Goal: Find specific page/section

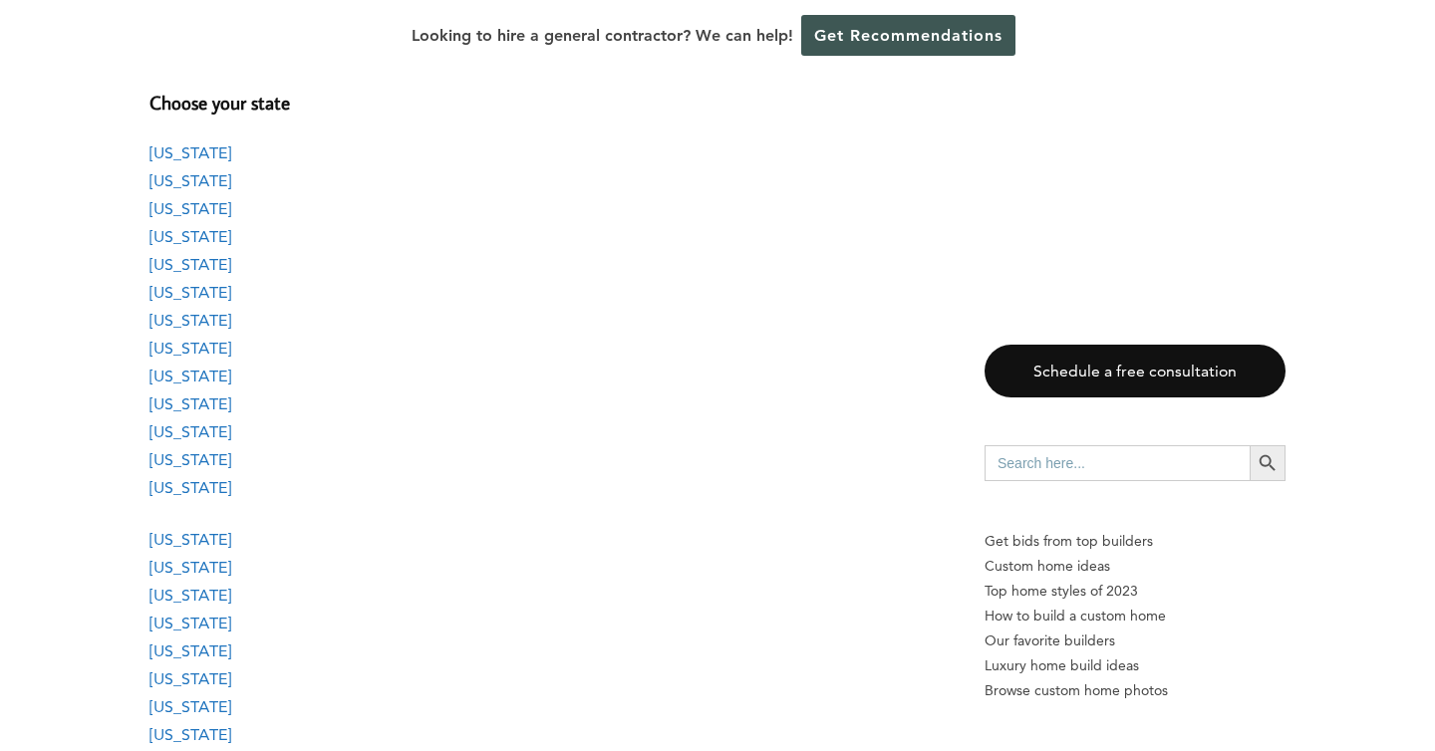
click at [640, 385] on p "[US_STATE] [US_STATE] [US_STATE] [US_STATE] [US_STATE] [US_STATE] [US_STATE] [U…" at bounding box center [546, 321] width 795 height 363
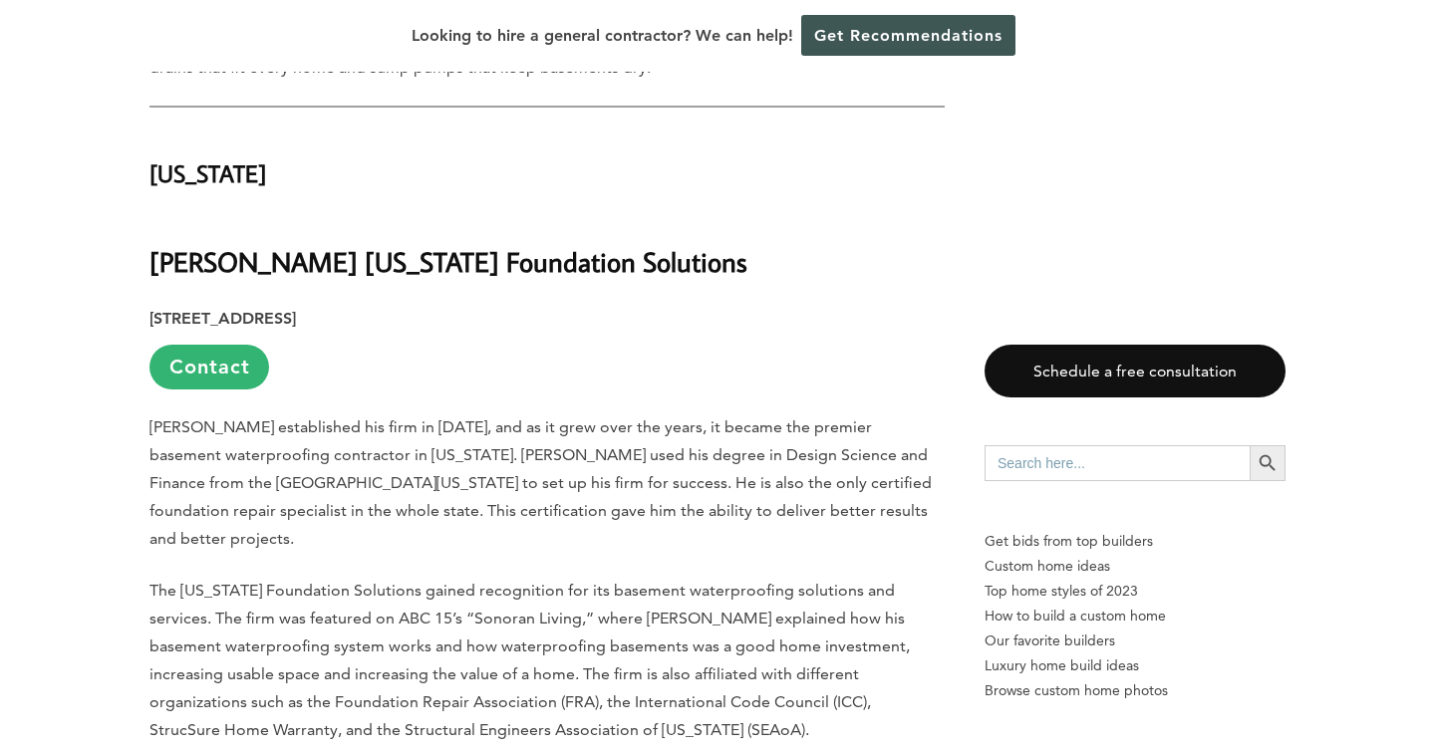
scroll to position [4103, 0]
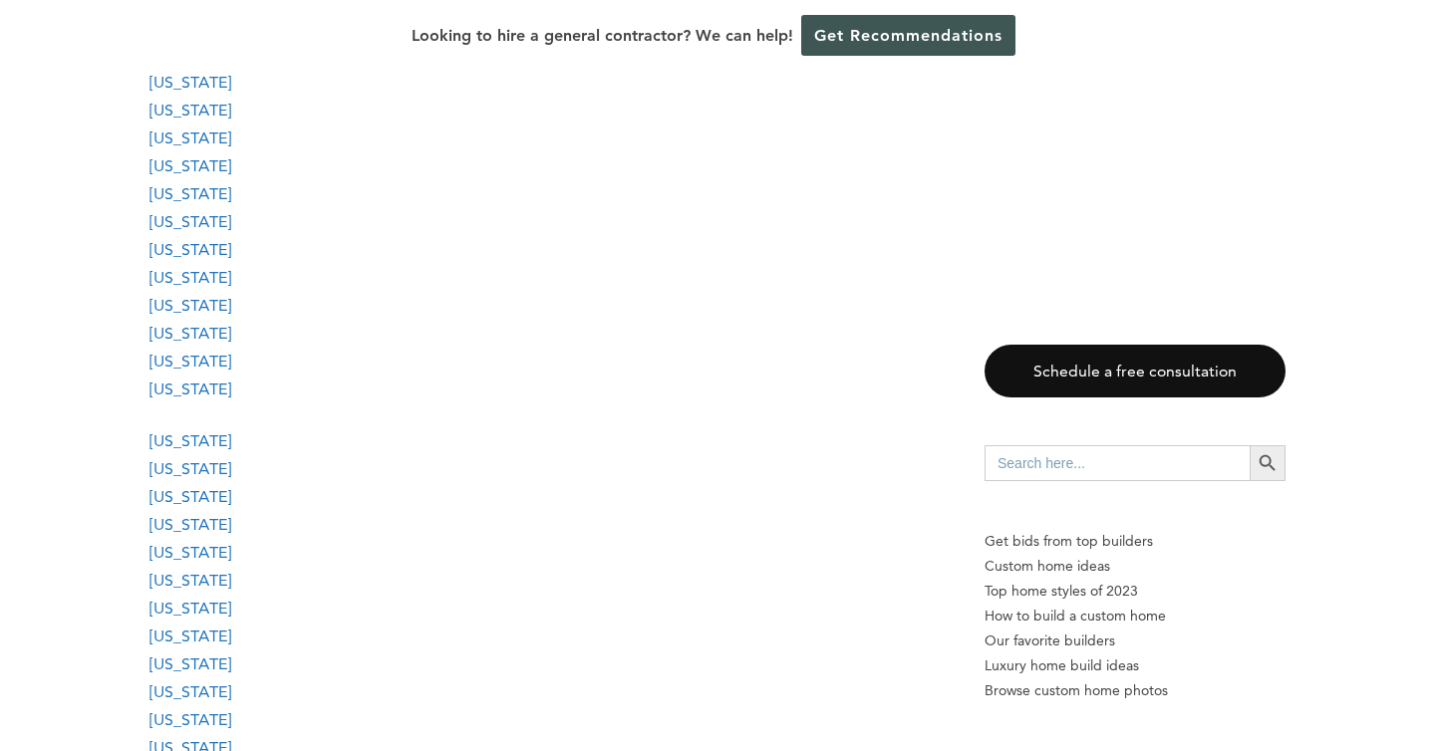
scroll to position [2233, 0]
click at [200, 570] on link "[US_STATE]" at bounding box center [190, 579] width 82 height 19
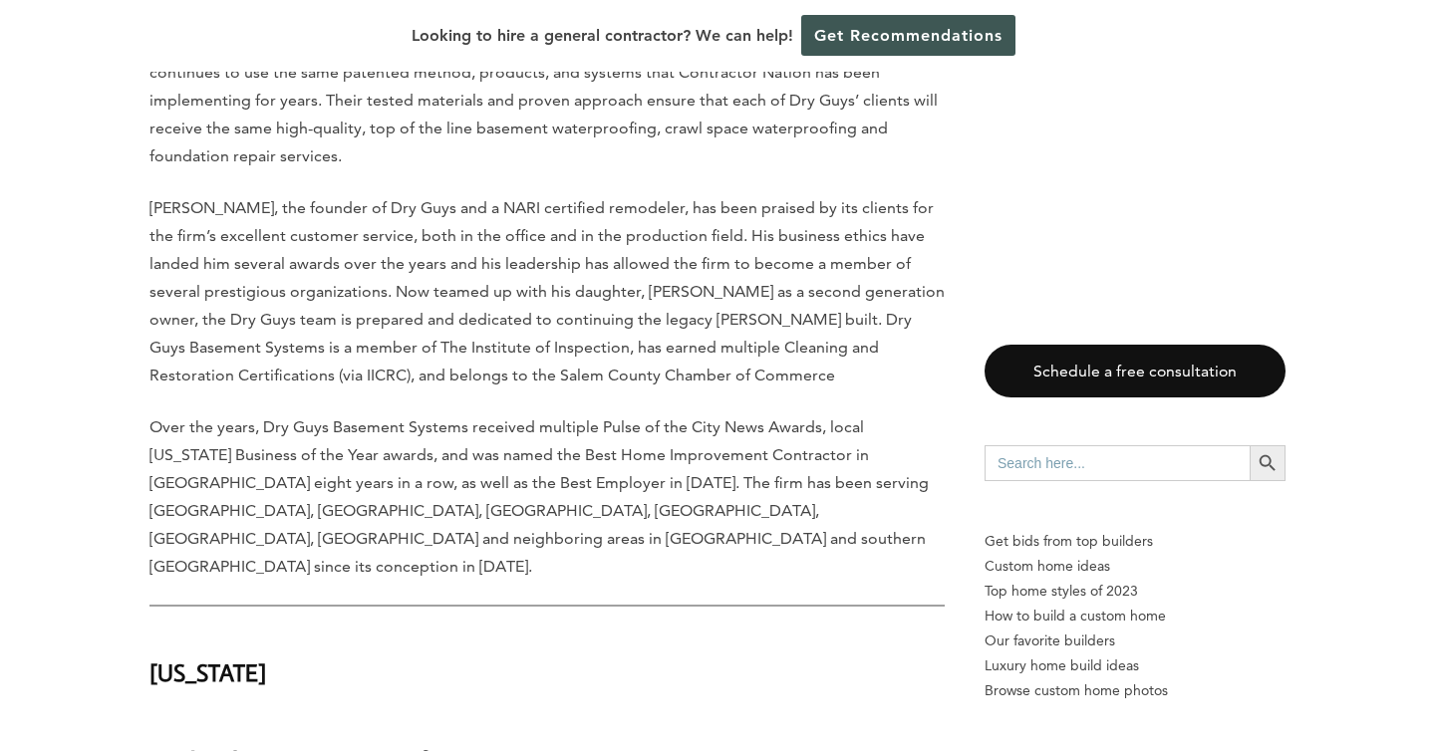
scroll to position [21700, 0]
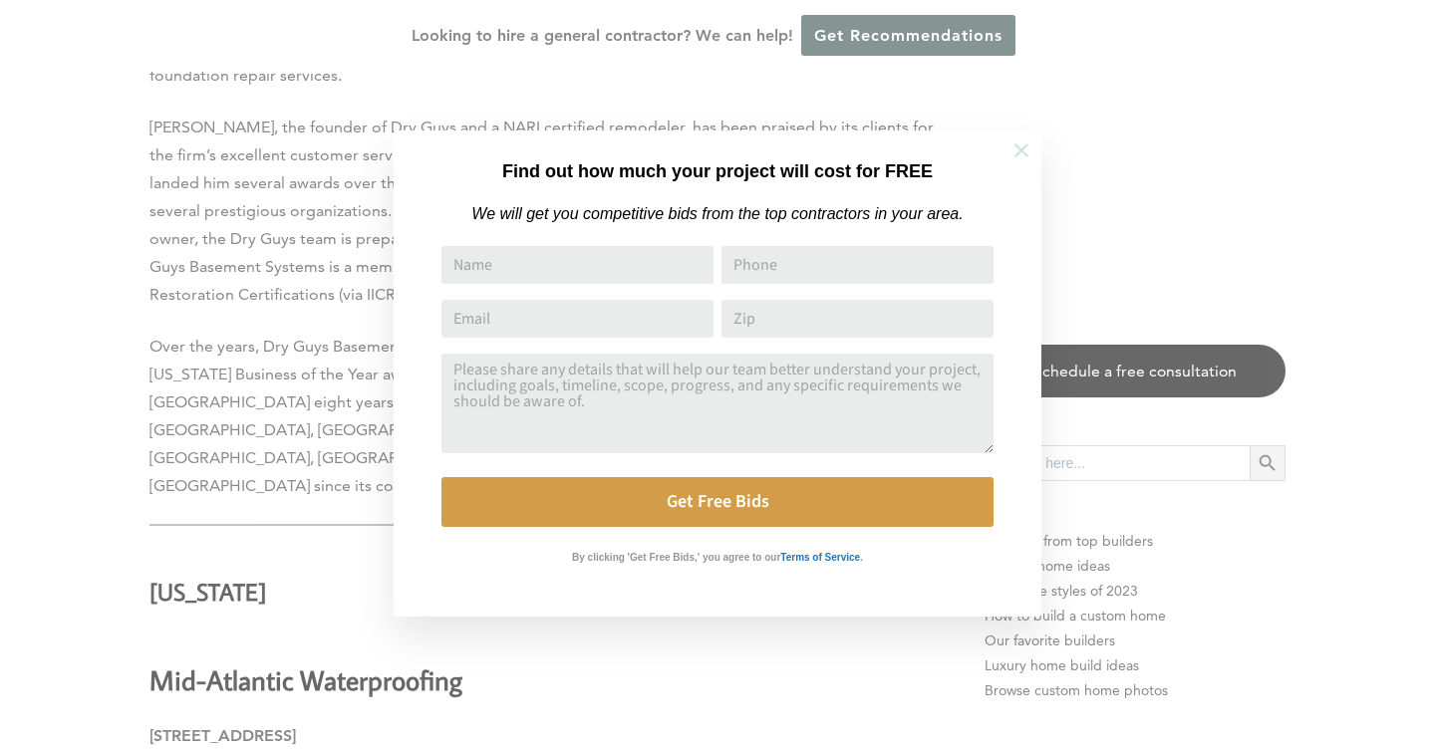
click at [1015, 158] on icon at bounding box center [1021, 151] width 22 height 22
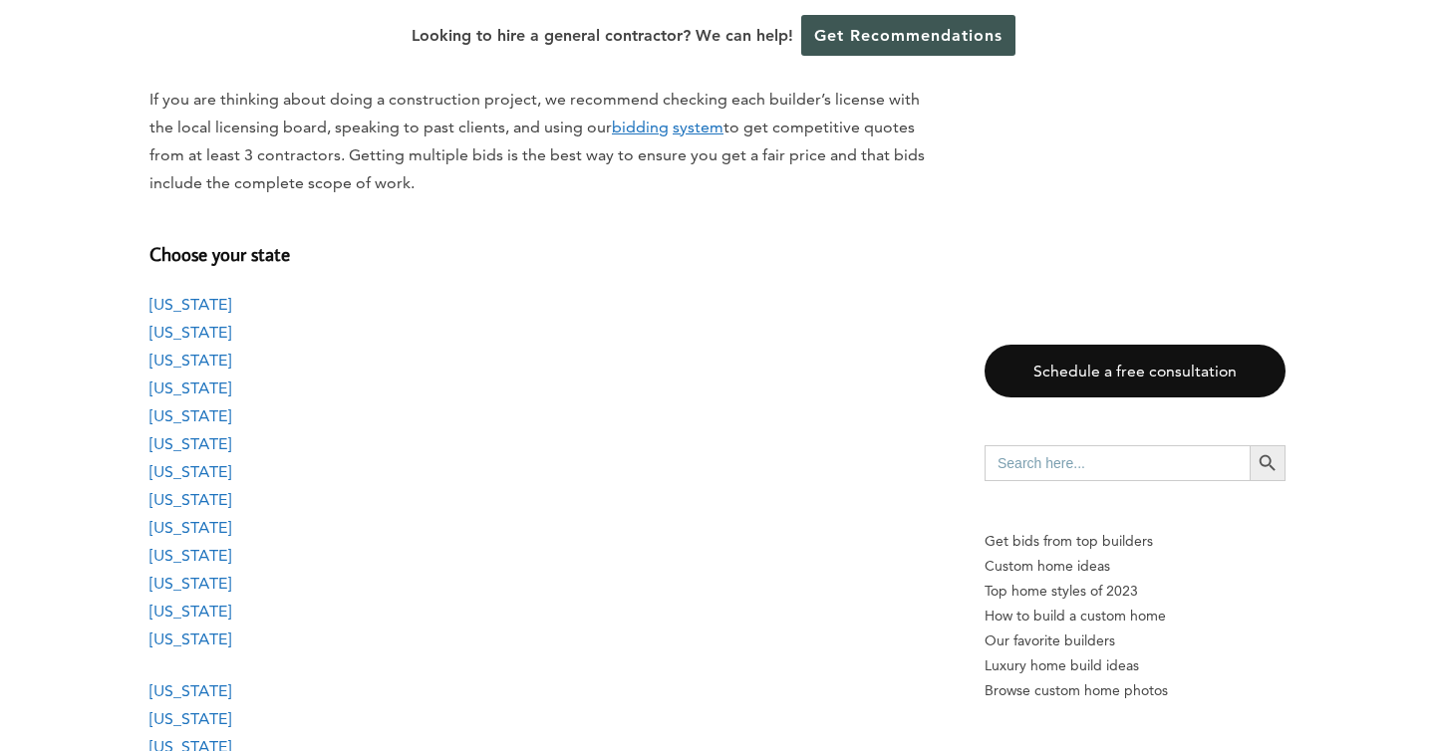
scroll to position [1600, 0]
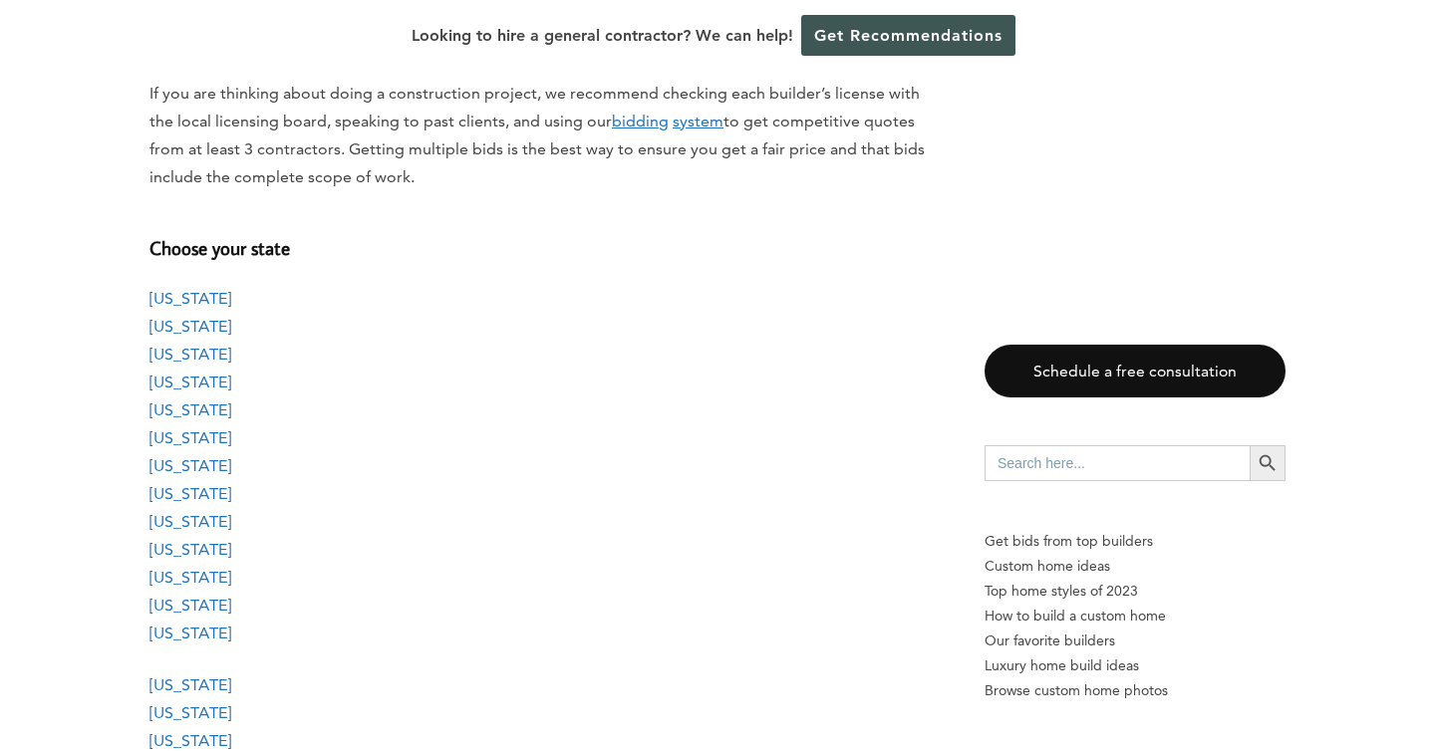
click at [186, 401] on link "[US_STATE]" at bounding box center [190, 410] width 82 height 19
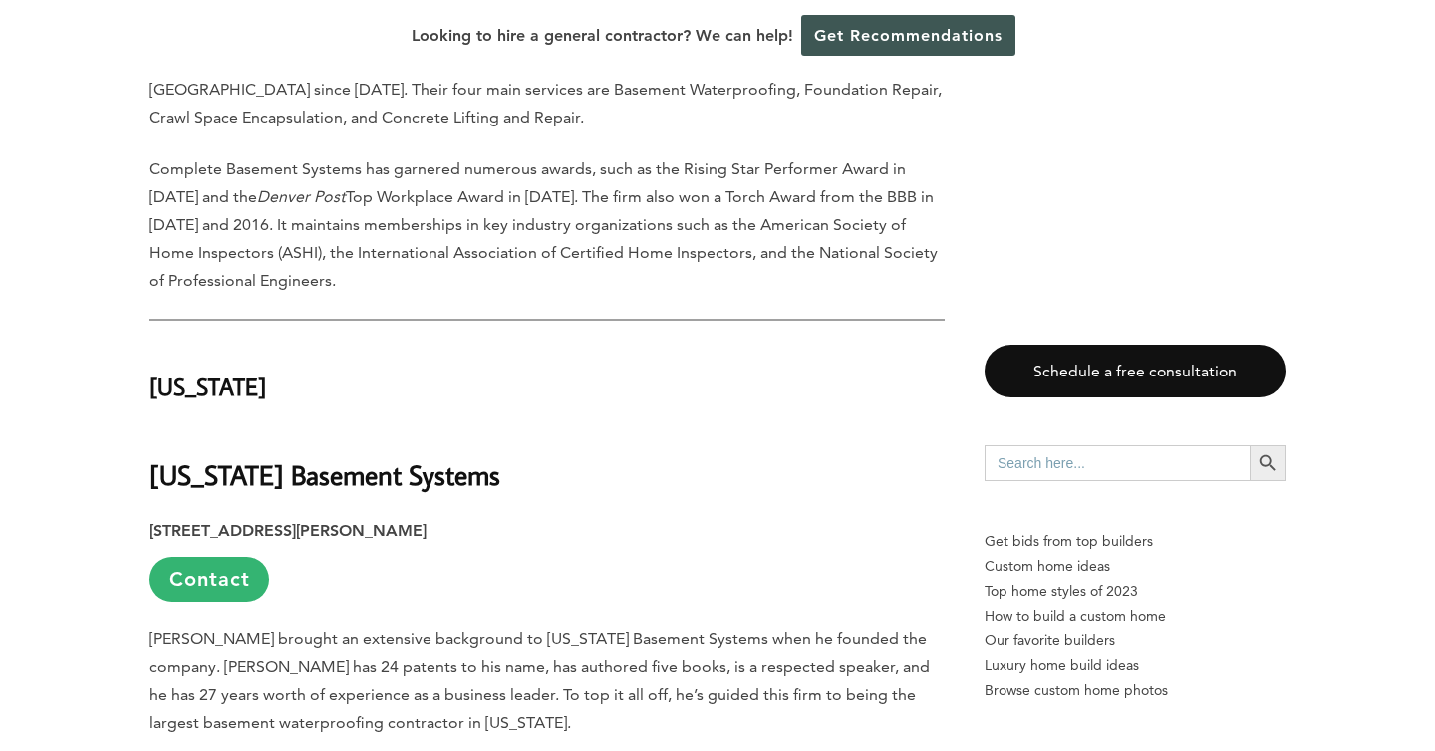
scroll to position [6910, 0]
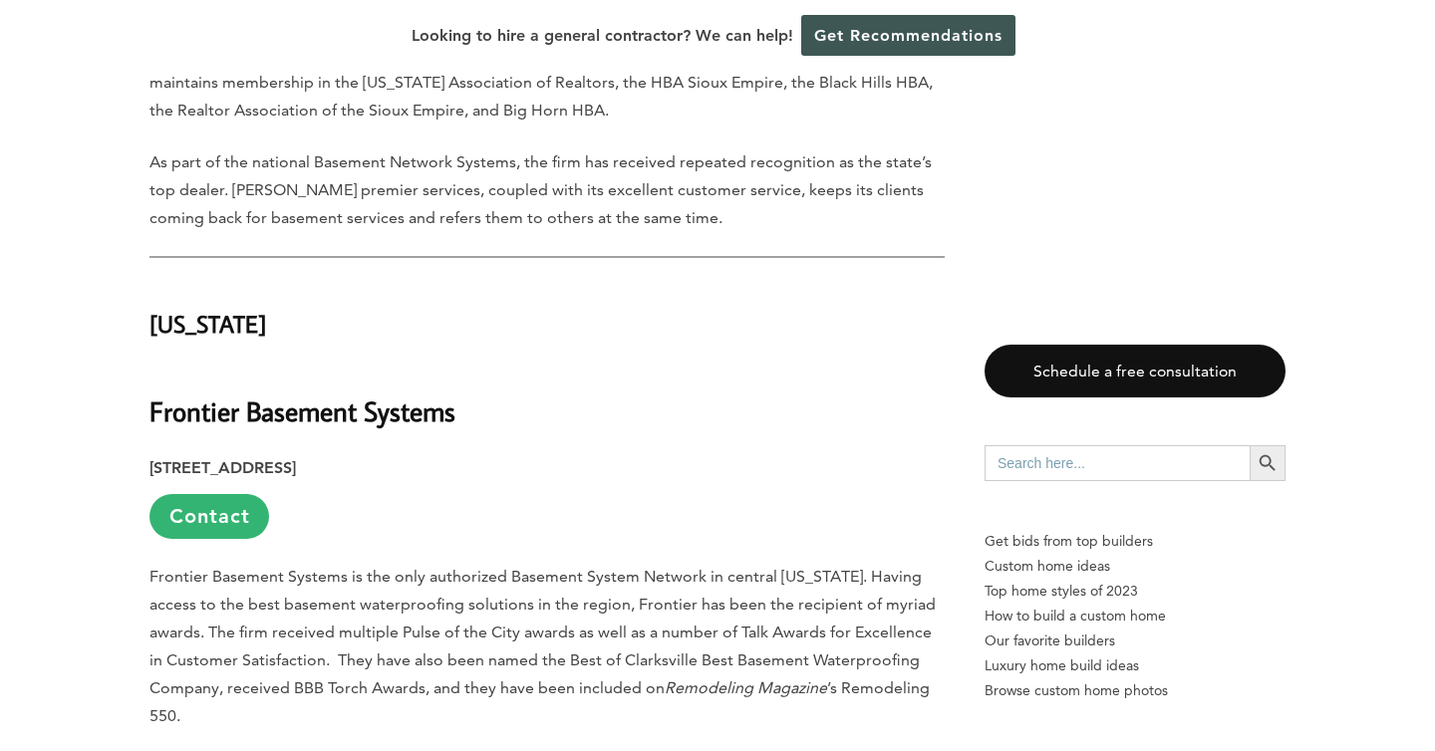
scroll to position [28513, 0]
